Goal: Task Accomplishment & Management: Manage account settings

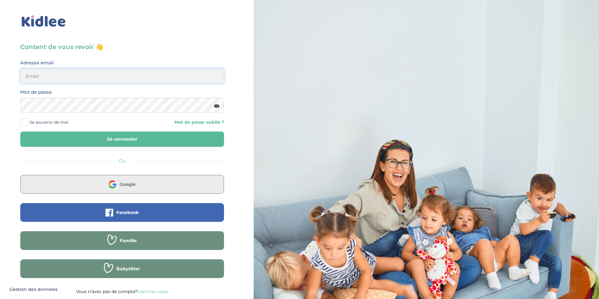
type input "abdolaghi@gmail.com"
click at [149, 187] on button "Google" at bounding box center [122, 184] width 204 height 19
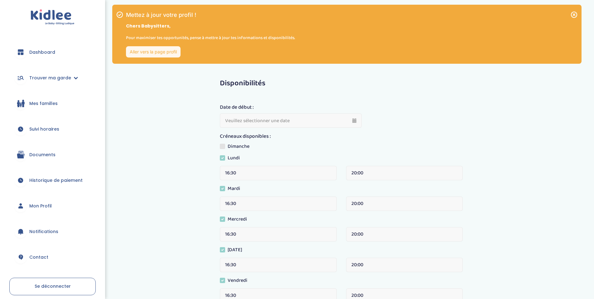
click at [143, 136] on div "Disponibilités Date de début : Créneaux disponibles : Dimanche Lundi 16:30 20:0…" at bounding box center [366, 217] width 455 height 284
click at [572, 13] on icon at bounding box center [574, 14] width 7 height 7
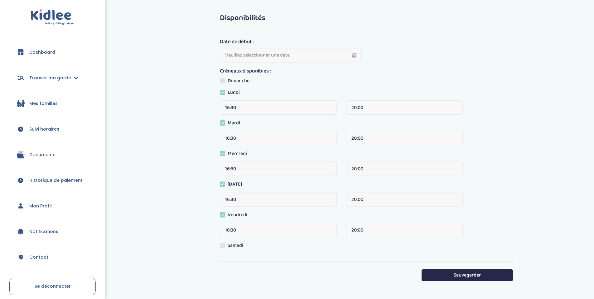
click at [49, 52] on span "Dashboard" at bounding box center [42, 52] width 26 height 7
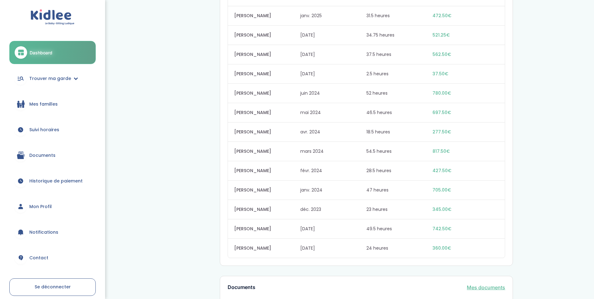
scroll to position [739, 0]
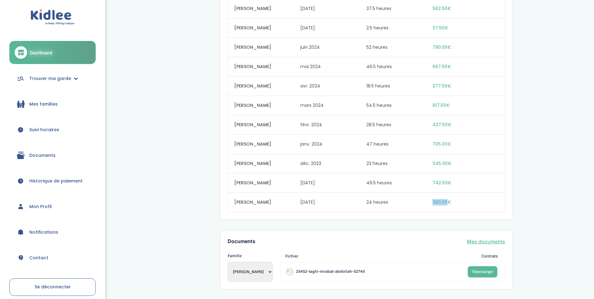
drag, startPoint x: 402, startPoint y: 202, endPoint x: 453, endPoint y: 206, distance: 51.3
click at [448, 206] on div "Daniel ANDRE oct. 2023 24 heures 360.00€" at bounding box center [366, 202] width 277 height 19
click at [470, 204] on span "360.00€" at bounding box center [466, 202] width 66 height 7
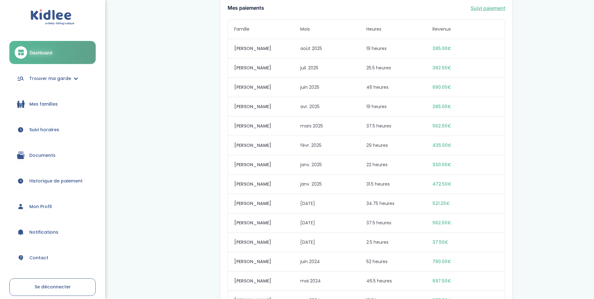
scroll to position [520, 0]
